Goal: Task Accomplishment & Management: Complete application form

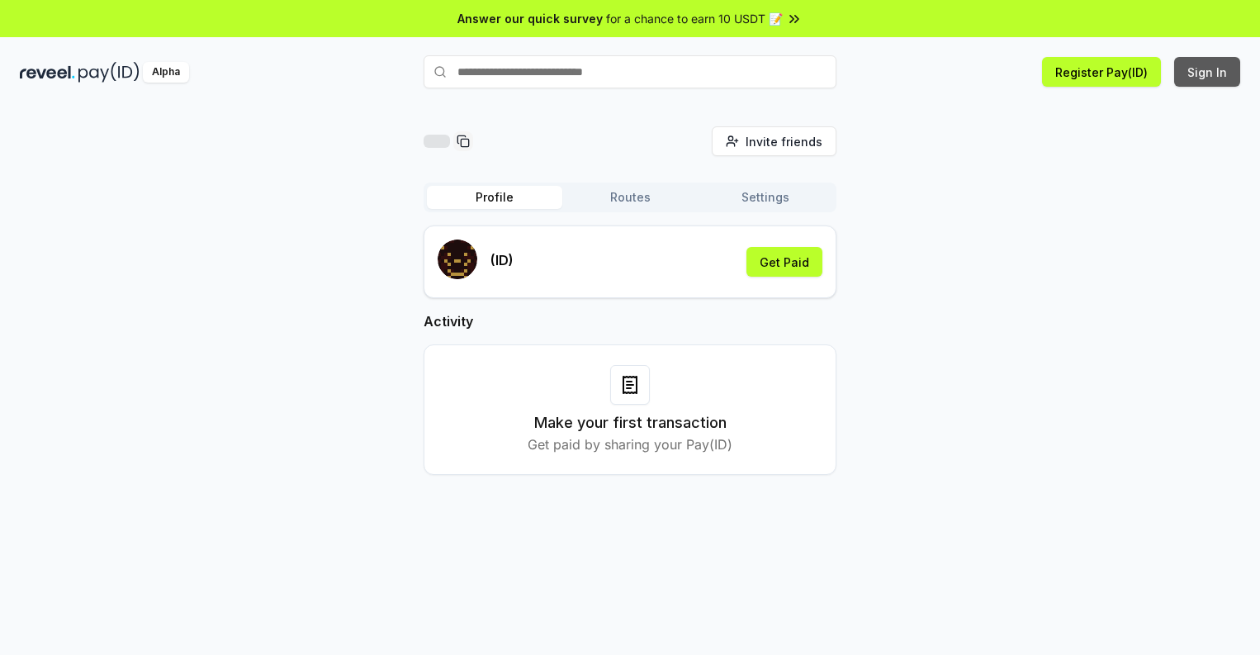
click at [1208, 72] on button "Sign In" at bounding box center [1207, 72] width 66 height 30
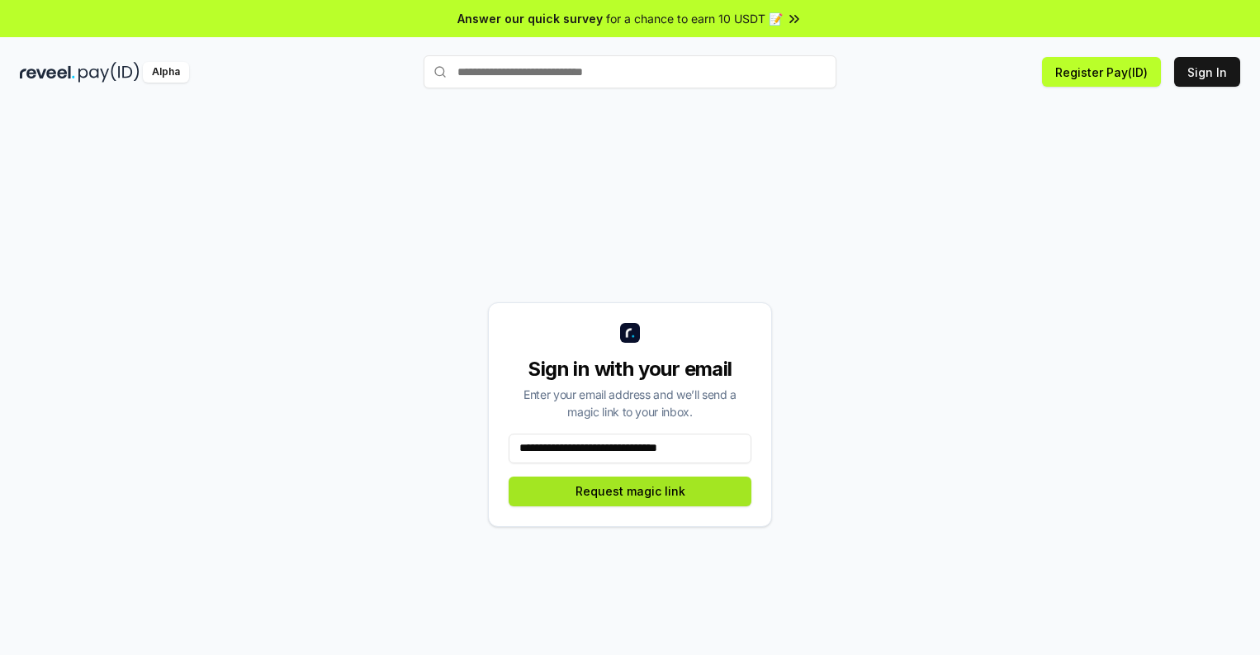
type input "**********"
click at [630, 490] on button "Request magic link" at bounding box center [630, 491] width 243 height 30
